Goal: Task Accomplishment & Management: Manage account settings

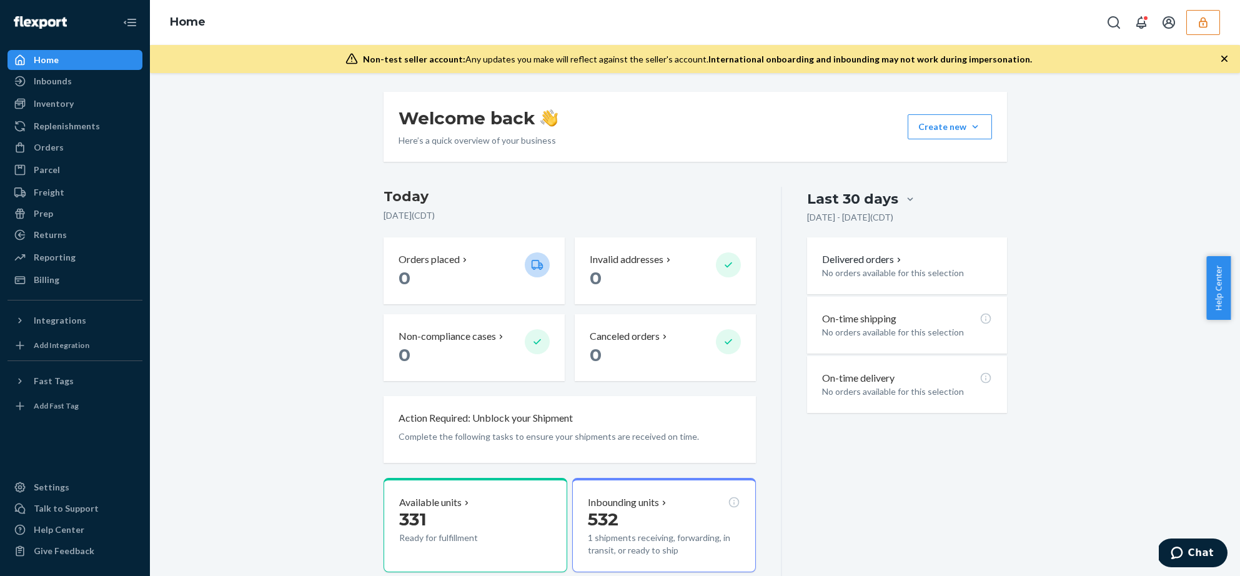
click at [1193, 21] on button "button" at bounding box center [1203, 22] width 34 height 25
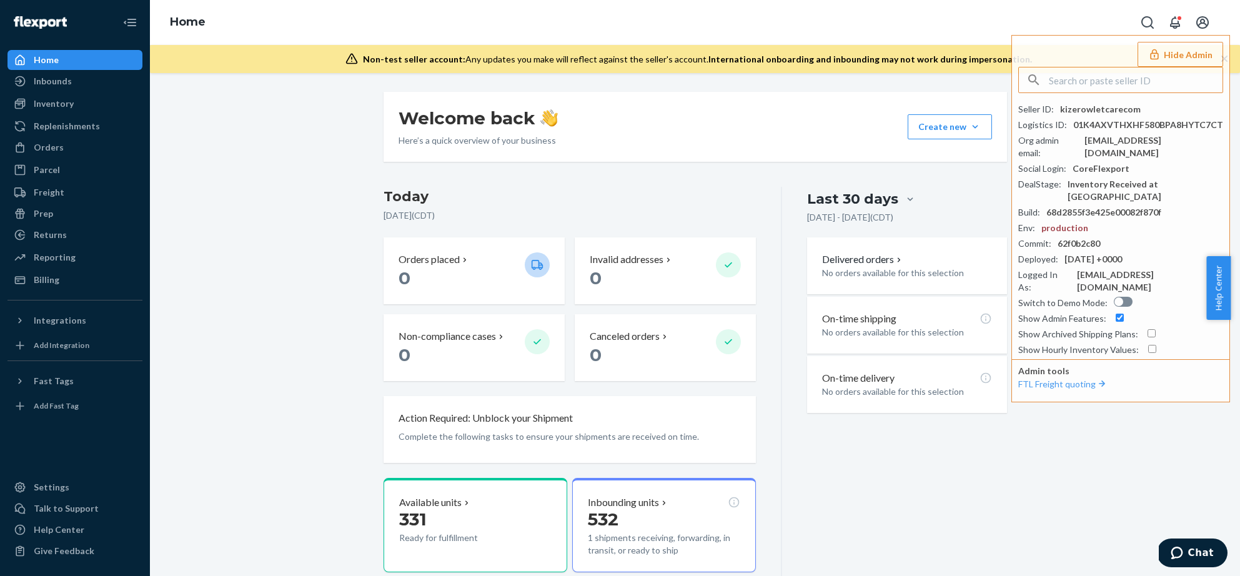
click at [270, 235] on div "Welcome back Here’s a quick overview of your business Create new Create new inb…" at bounding box center [694, 384] width 1071 height 584
click at [59, 107] on div "Inventory" at bounding box center [54, 103] width 40 height 12
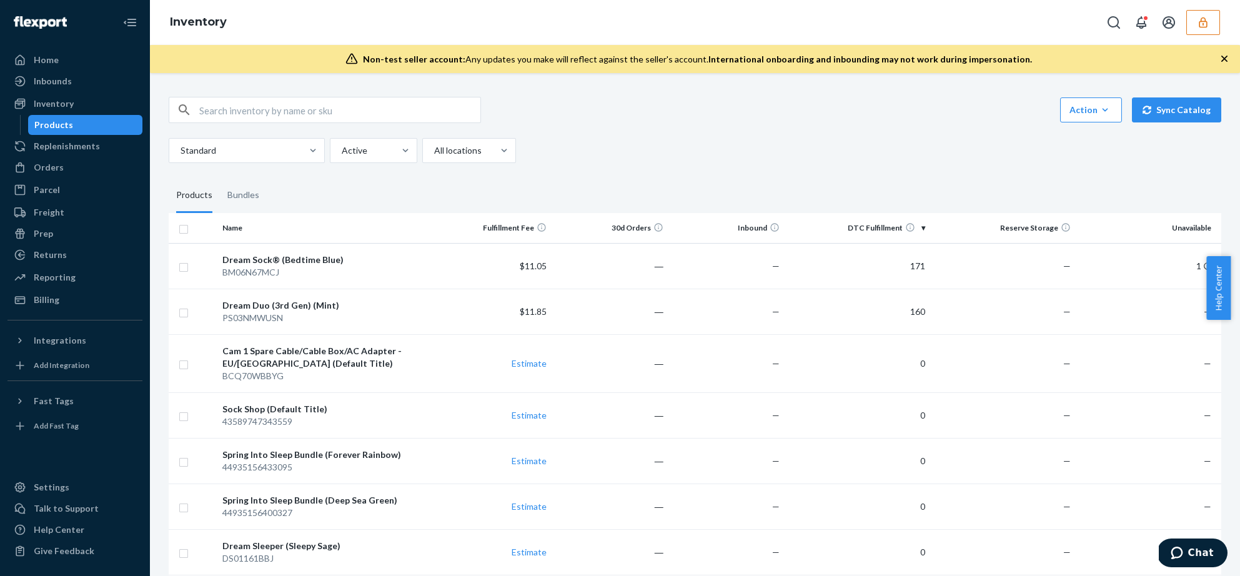
click at [1202, 25] on icon "button" at bounding box center [1202, 22] width 12 height 12
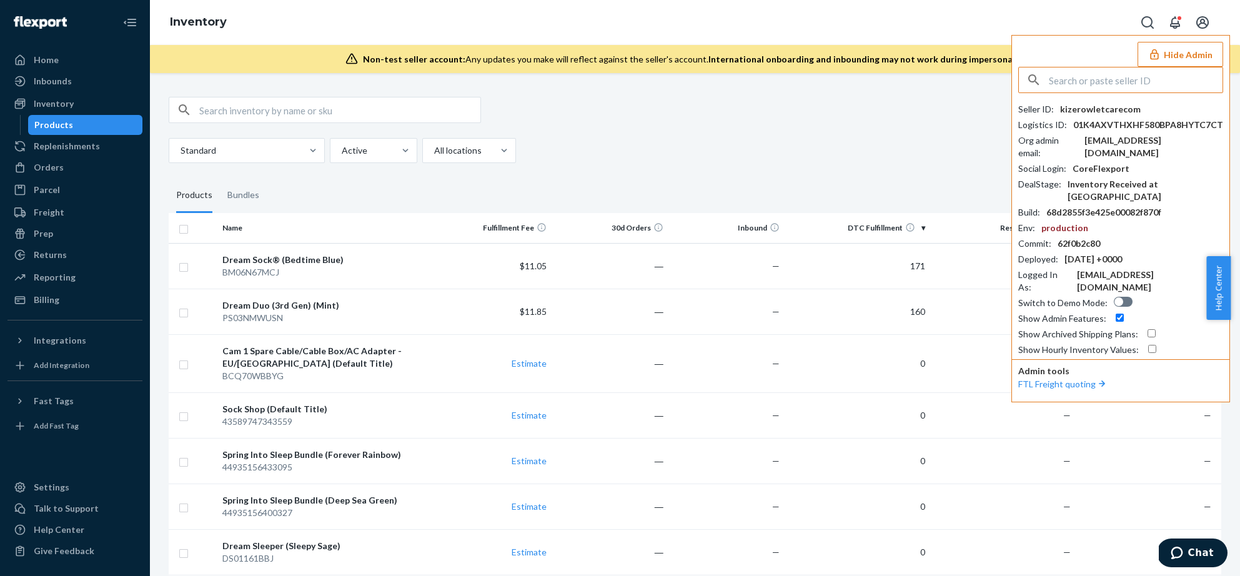
click at [1148, 74] on input "text" at bounding box center [1135, 79] width 174 height 25
click at [1181, 54] on button "Hide Admin" at bounding box center [1180, 54] width 86 height 25
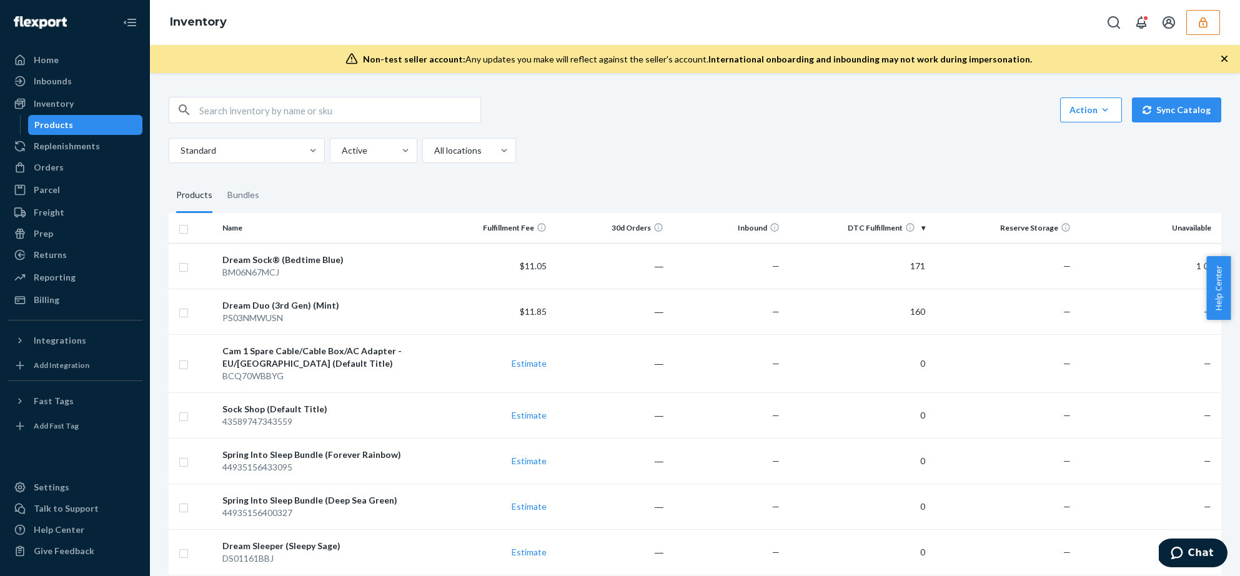
click at [892, 150] on div "Standard Active All locations" at bounding box center [690, 150] width 1043 height 25
click at [1208, 34] on button "button" at bounding box center [1203, 22] width 34 height 25
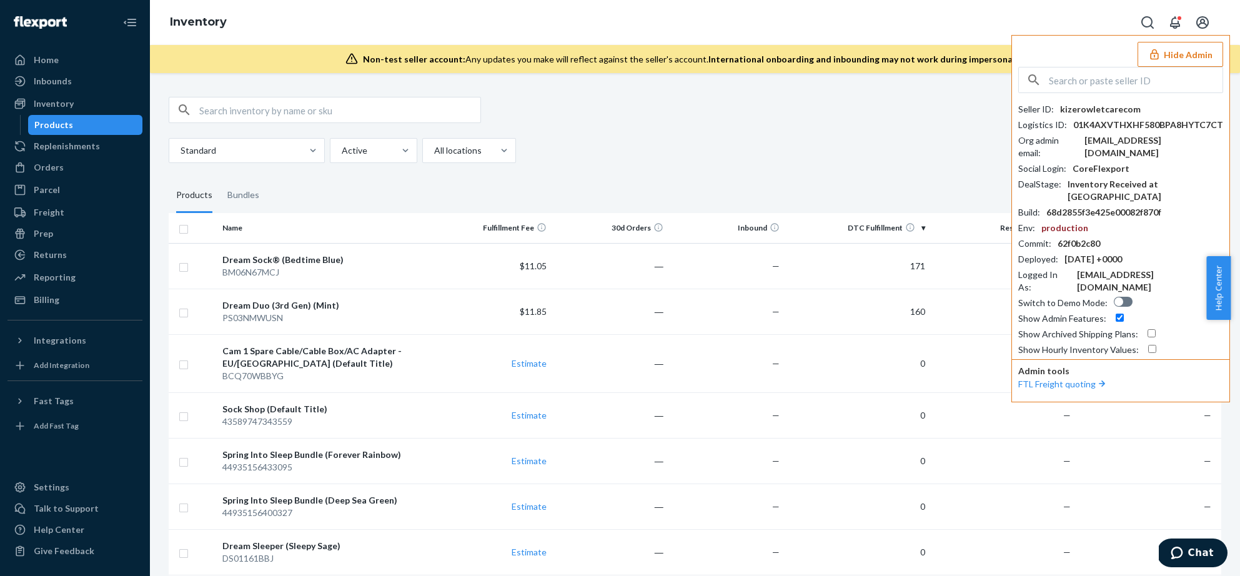
click at [1109, 92] on div at bounding box center [1120, 80] width 205 height 26
click at [1104, 82] on input "text" at bounding box center [1135, 79] width 174 height 25
click at [1110, 84] on input "text" at bounding box center [1135, 79] width 174 height 25
paste input "sourcing@portlandleathergoods.com"
type input "sourcing@portlandleathergoods.com"
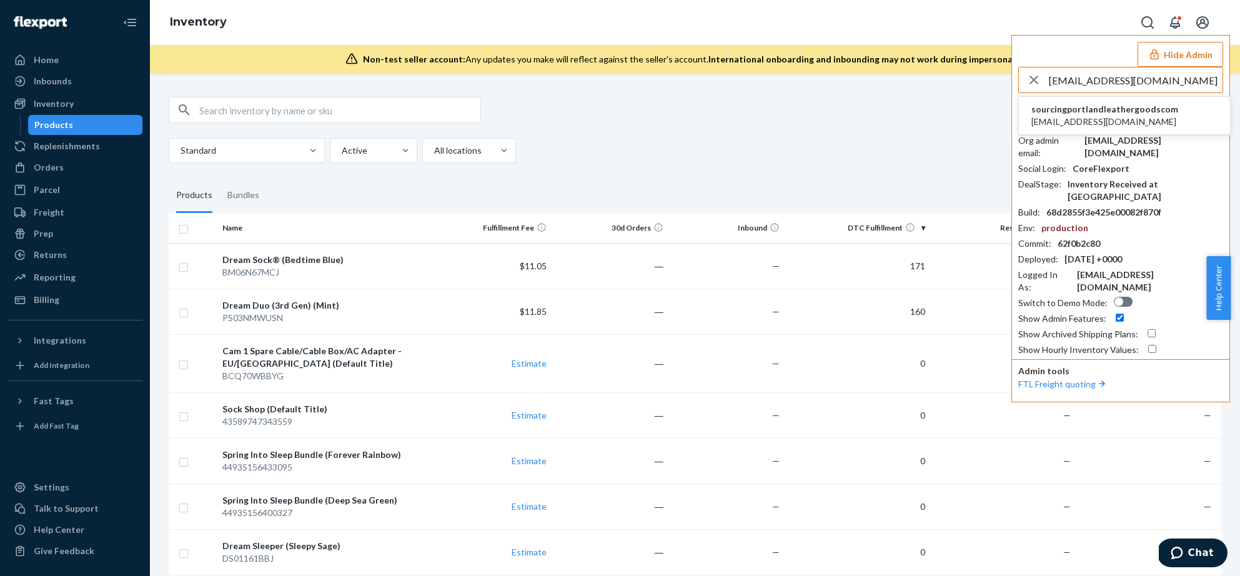
click at [1133, 117] on span "sourcing@portlandleathergoods.com" at bounding box center [1104, 122] width 147 height 12
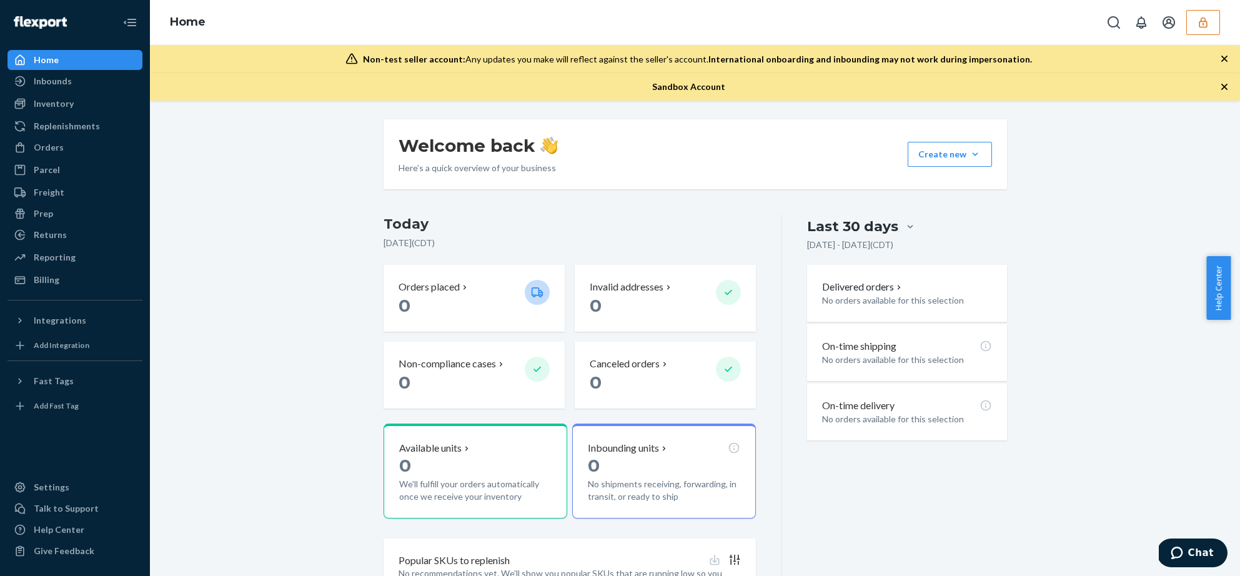
click at [1198, 32] on button "button" at bounding box center [1203, 22] width 34 height 25
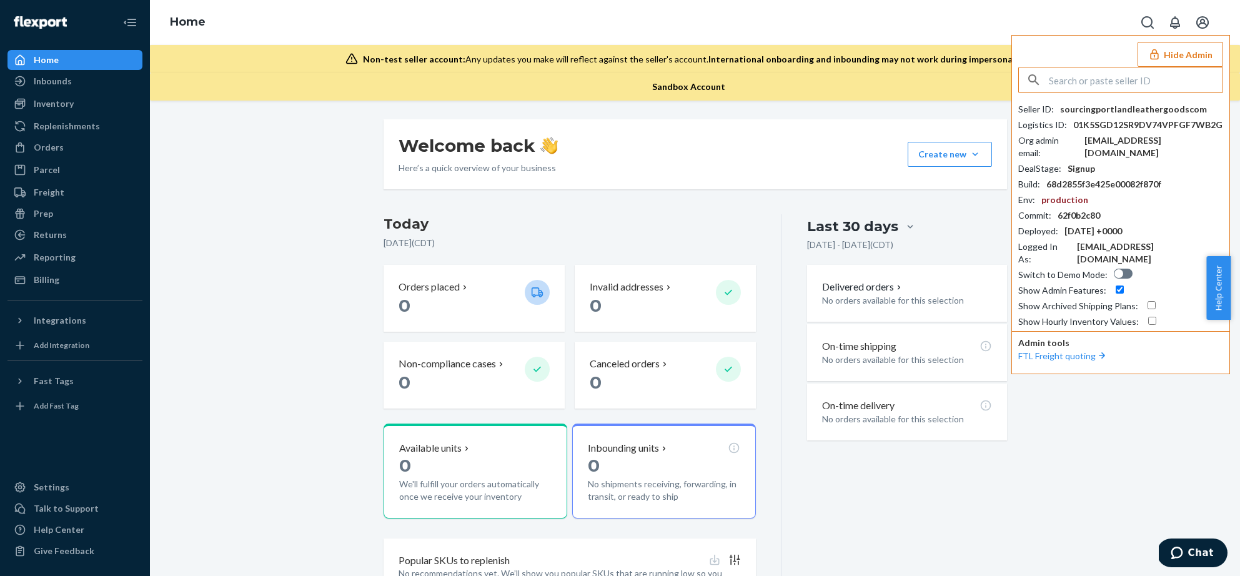
click at [1146, 75] on input "text" at bounding box center [1135, 79] width 174 height 25
type input "bknorr"
click at [1078, 112] on span "bknorrflexportcom" at bounding box center [1103, 109] width 145 height 12
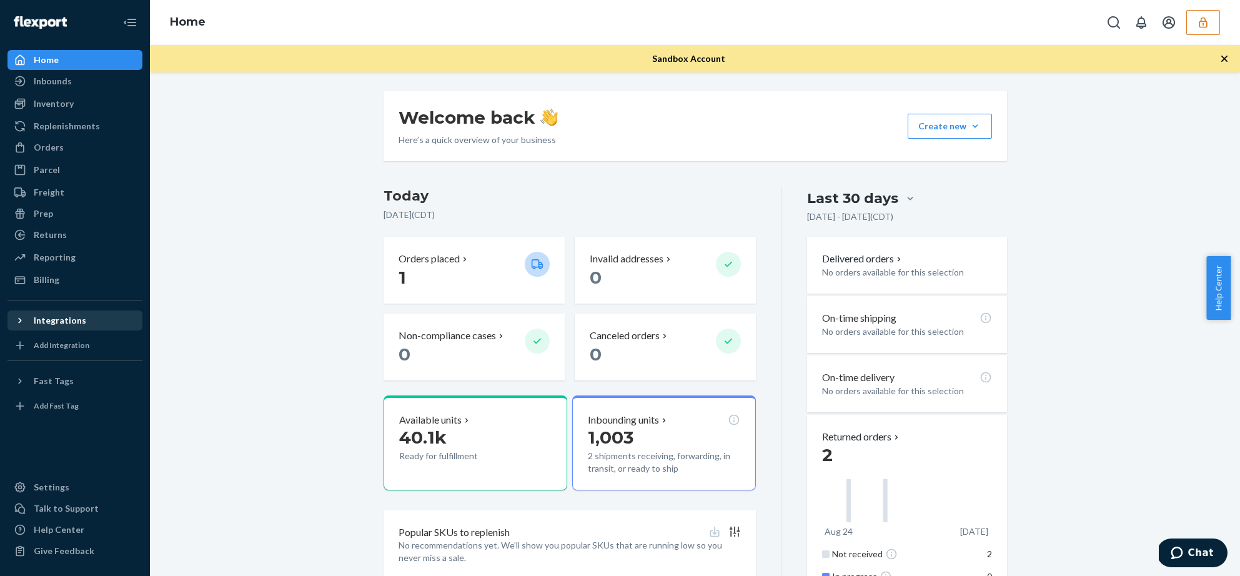
click at [51, 326] on div "Integrations" at bounding box center [60, 320] width 52 height 12
click at [49, 348] on div "Shopify" at bounding box center [75, 341] width 132 height 17
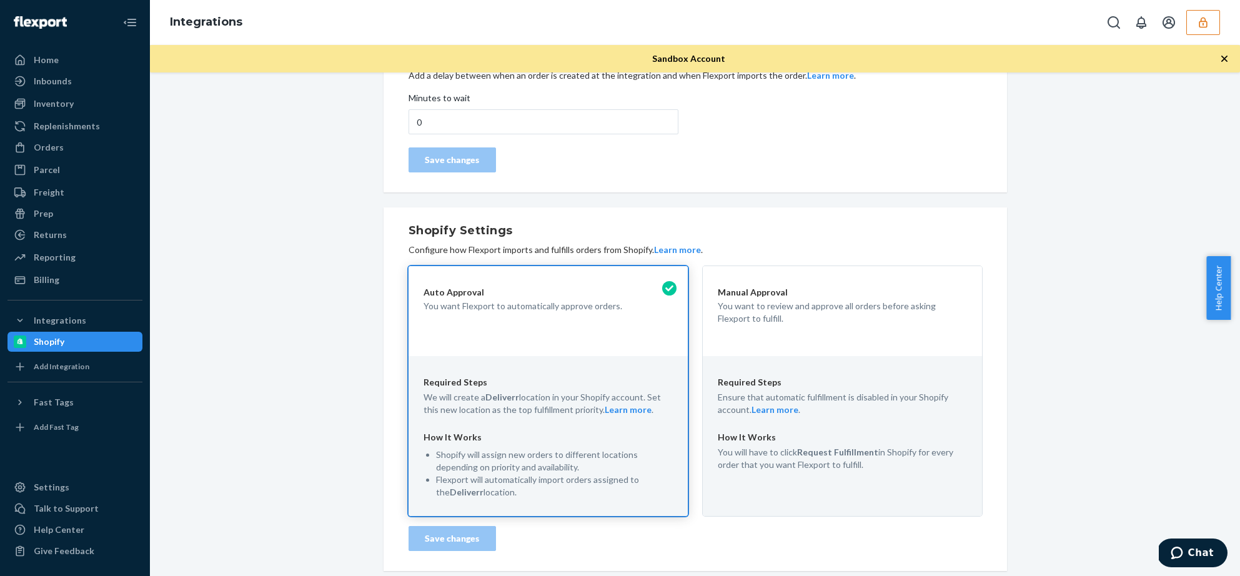
scroll to position [139, 0]
